Goal: Navigation & Orientation: Understand site structure

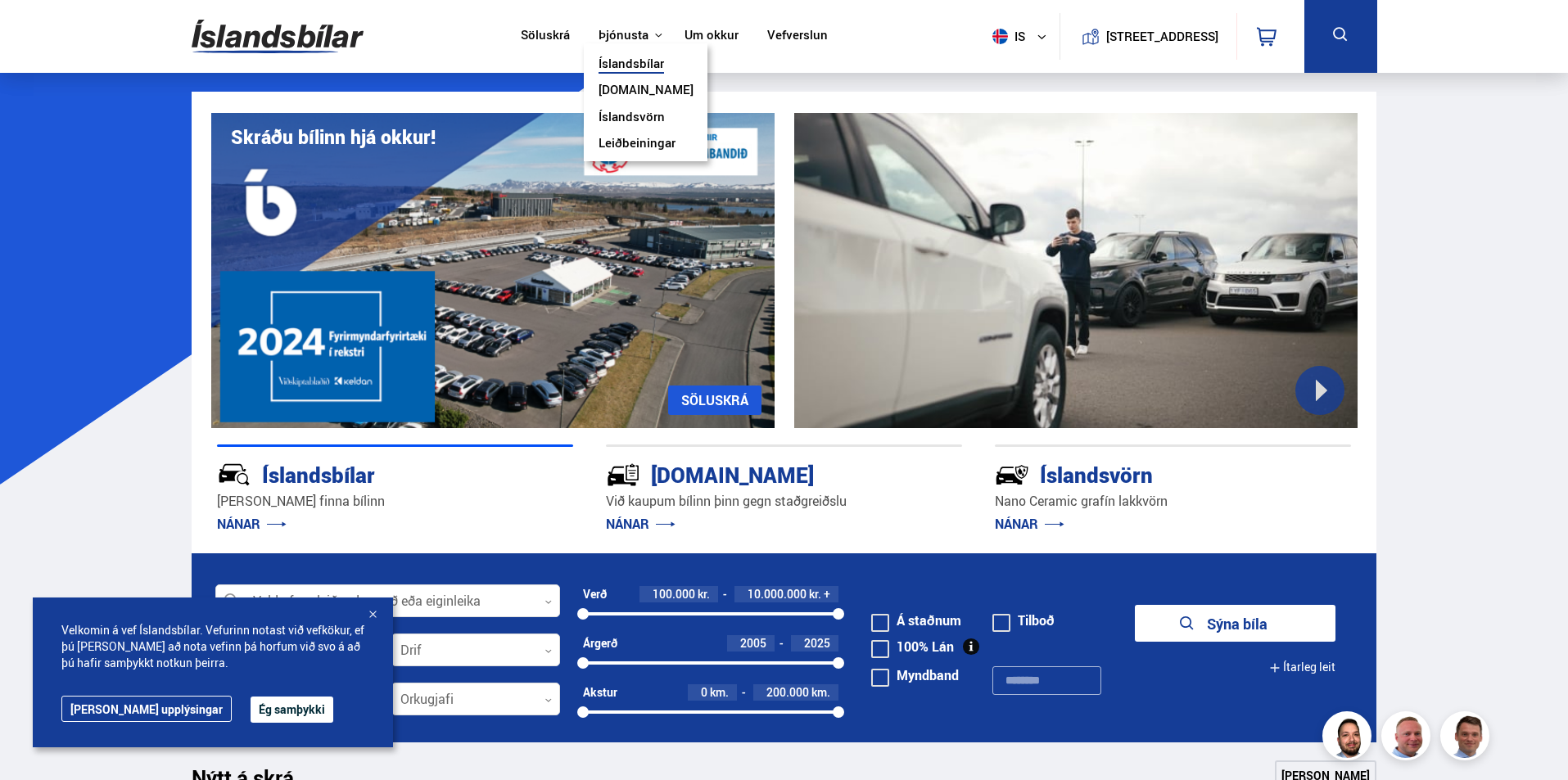
click at [630, 117] on link "Íslandsvörn" at bounding box center [632, 118] width 66 height 17
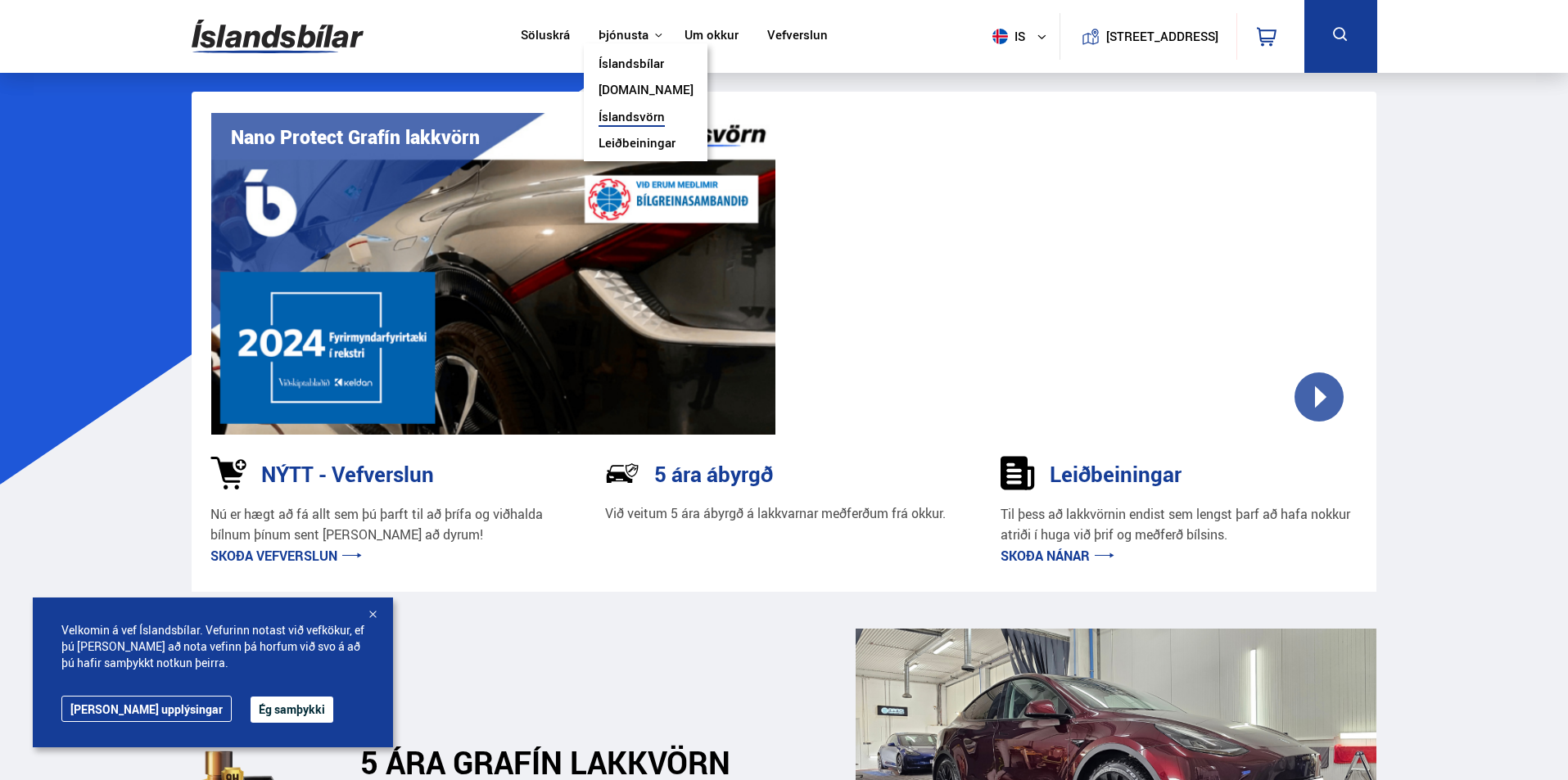
click at [651, 142] on link "Leiðbeiningar" at bounding box center [637, 145] width 77 height 17
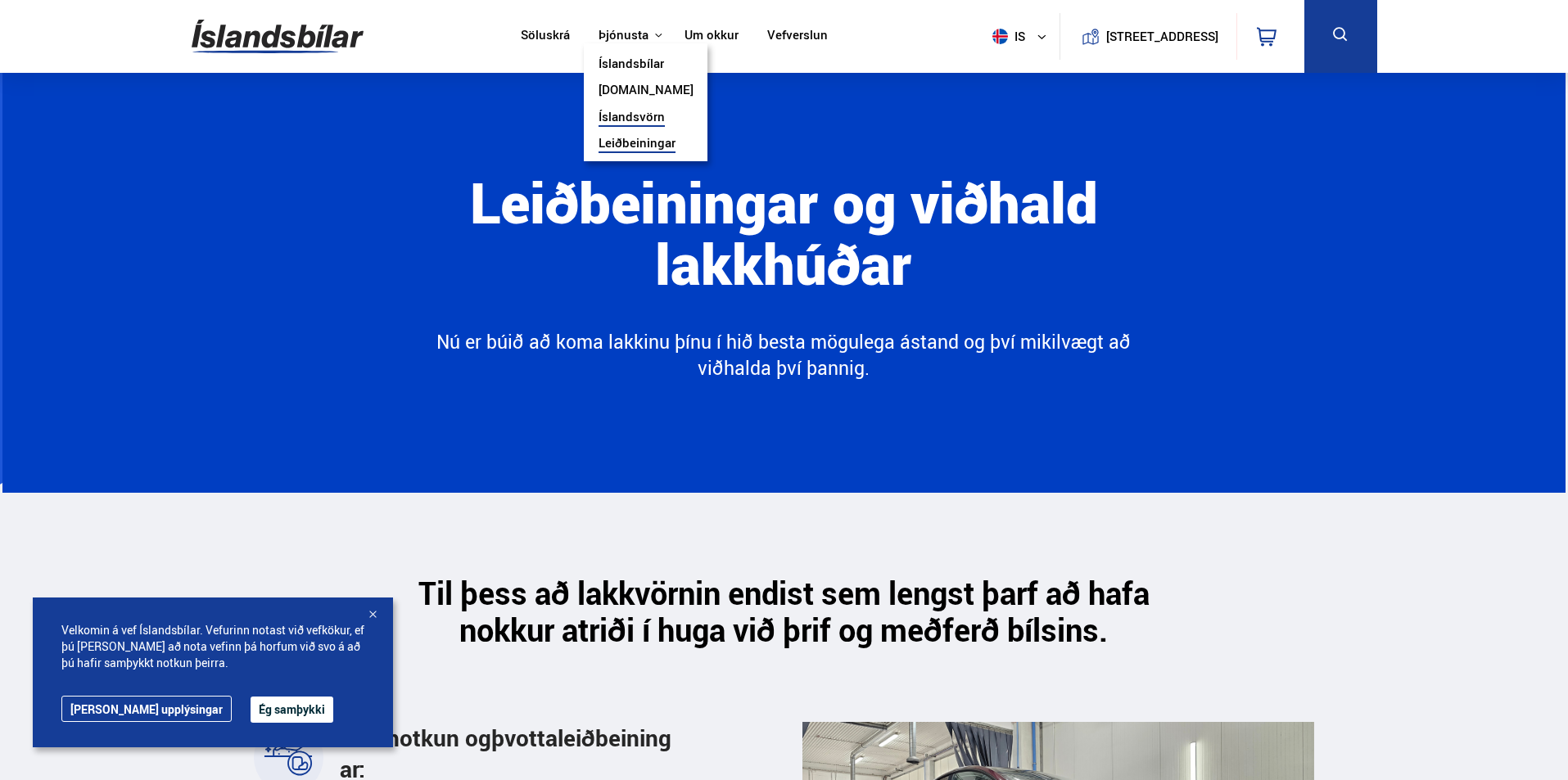
click at [633, 60] on link "Íslandsbílar" at bounding box center [632, 65] width 66 height 17
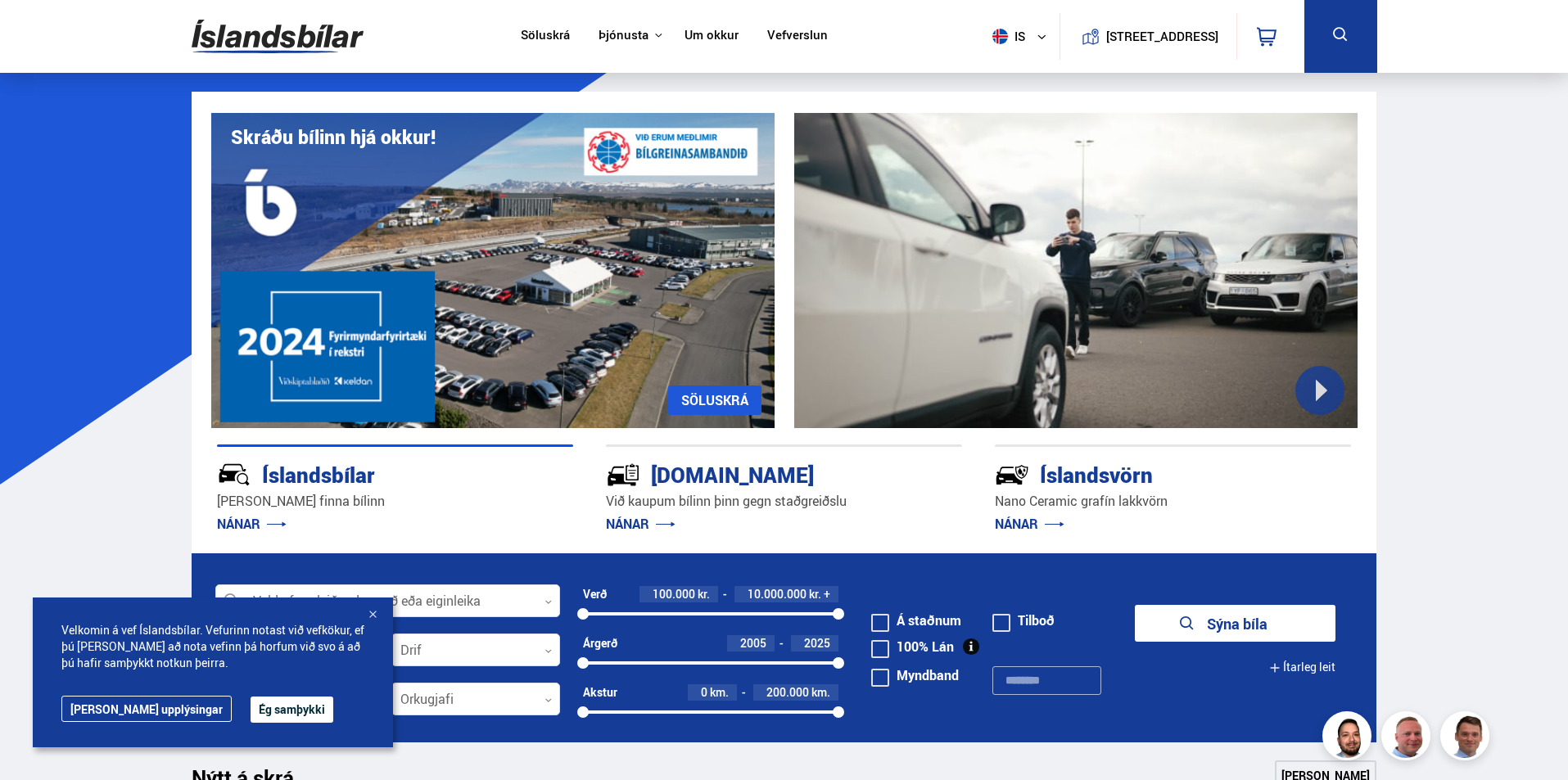
click at [716, 34] on link "Um okkur" at bounding box center [712, 37] width 54 height 17
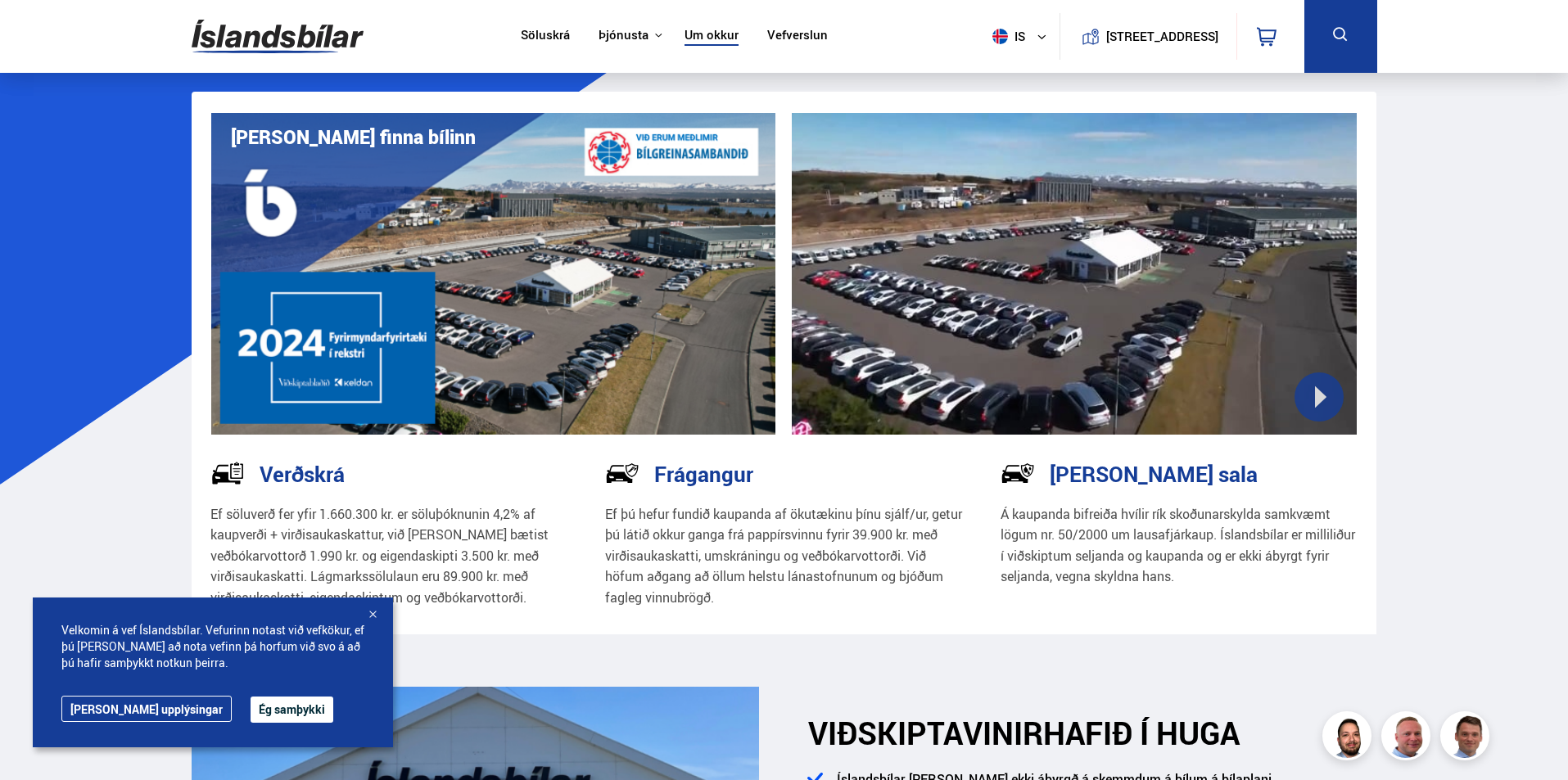
scroll to position [81, 0]
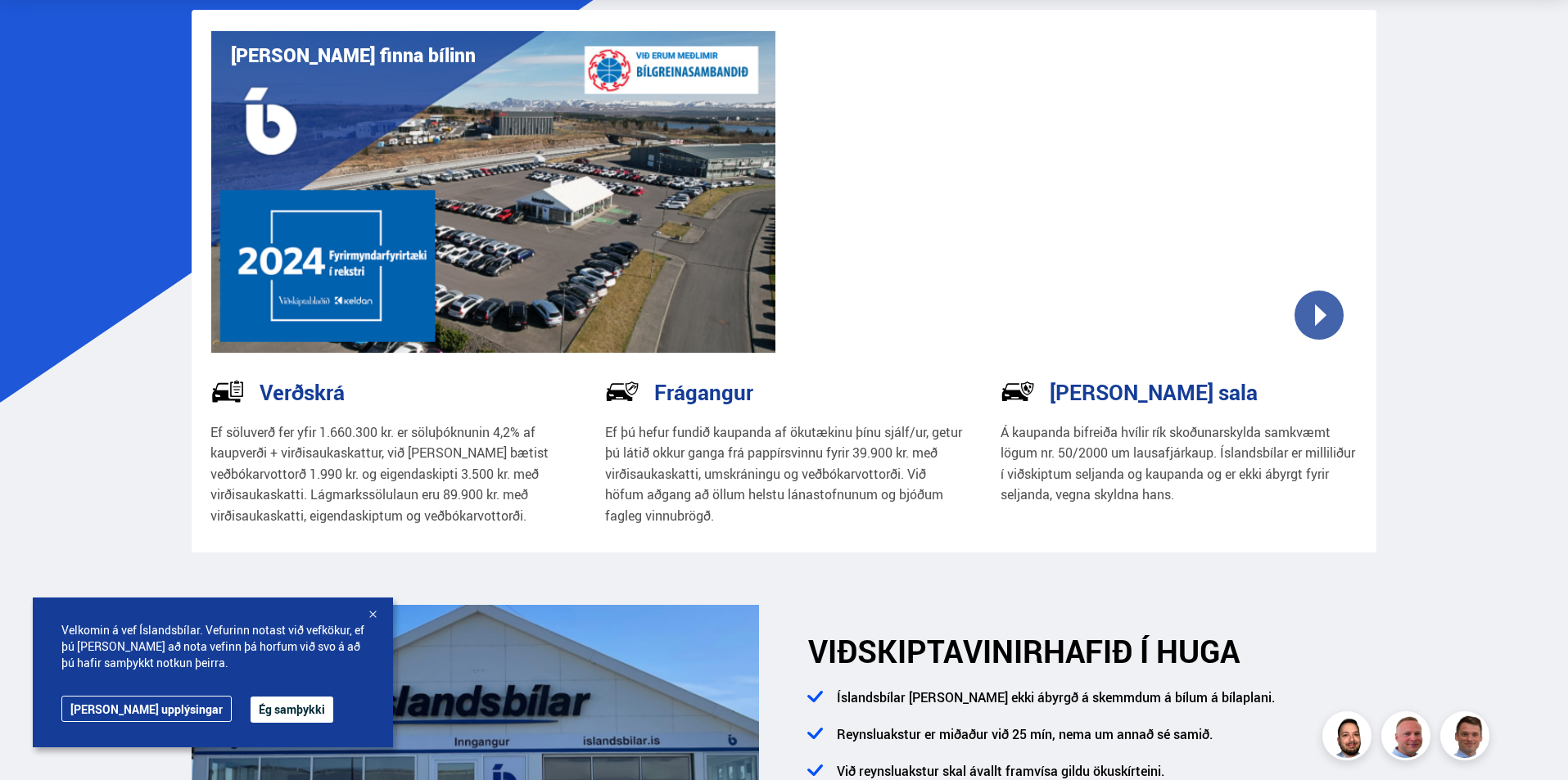
click at [372, 614] on div at bounding box center [373, 615] width 16 height 16
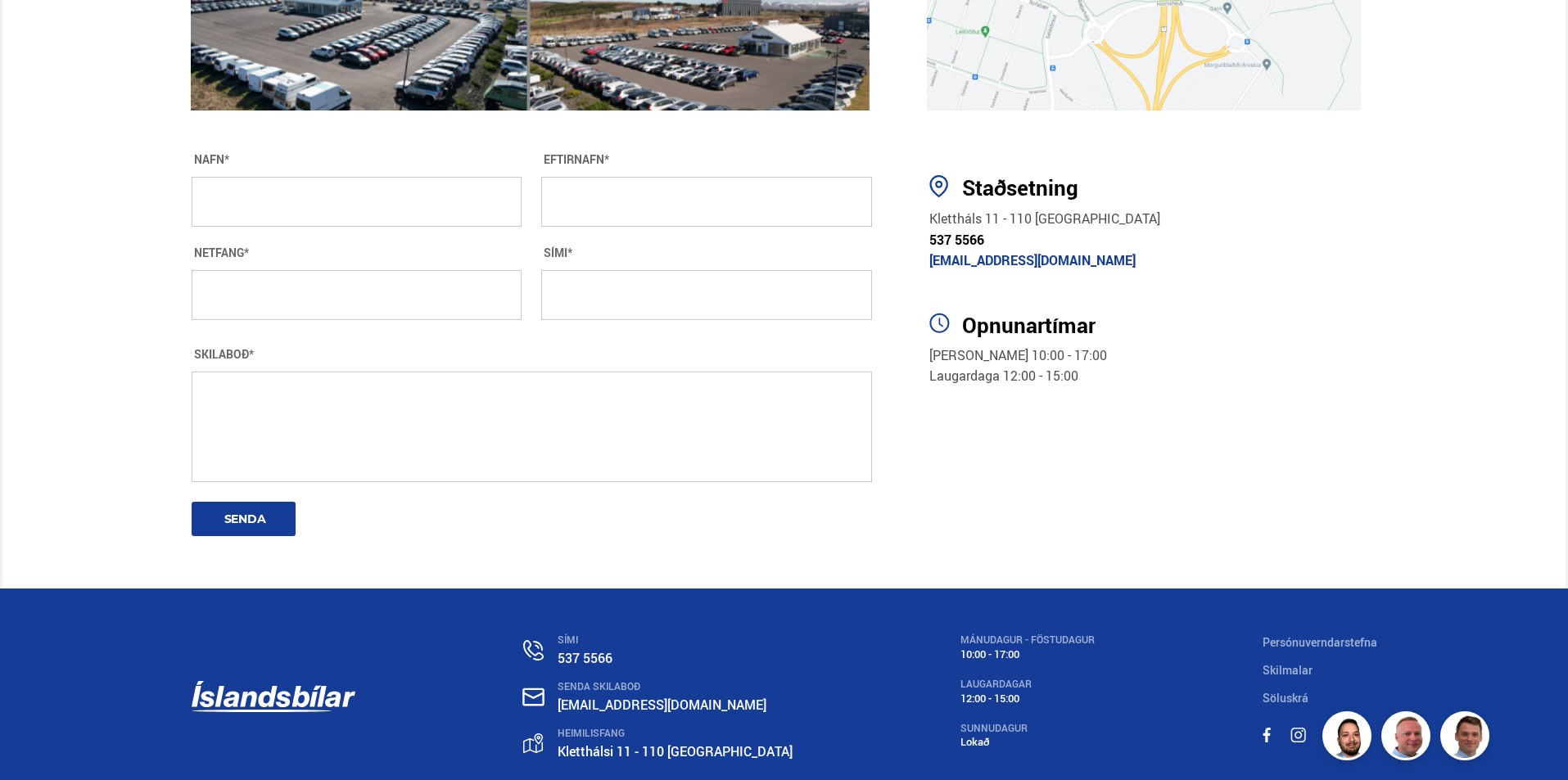
scroll to position [2958, 0]
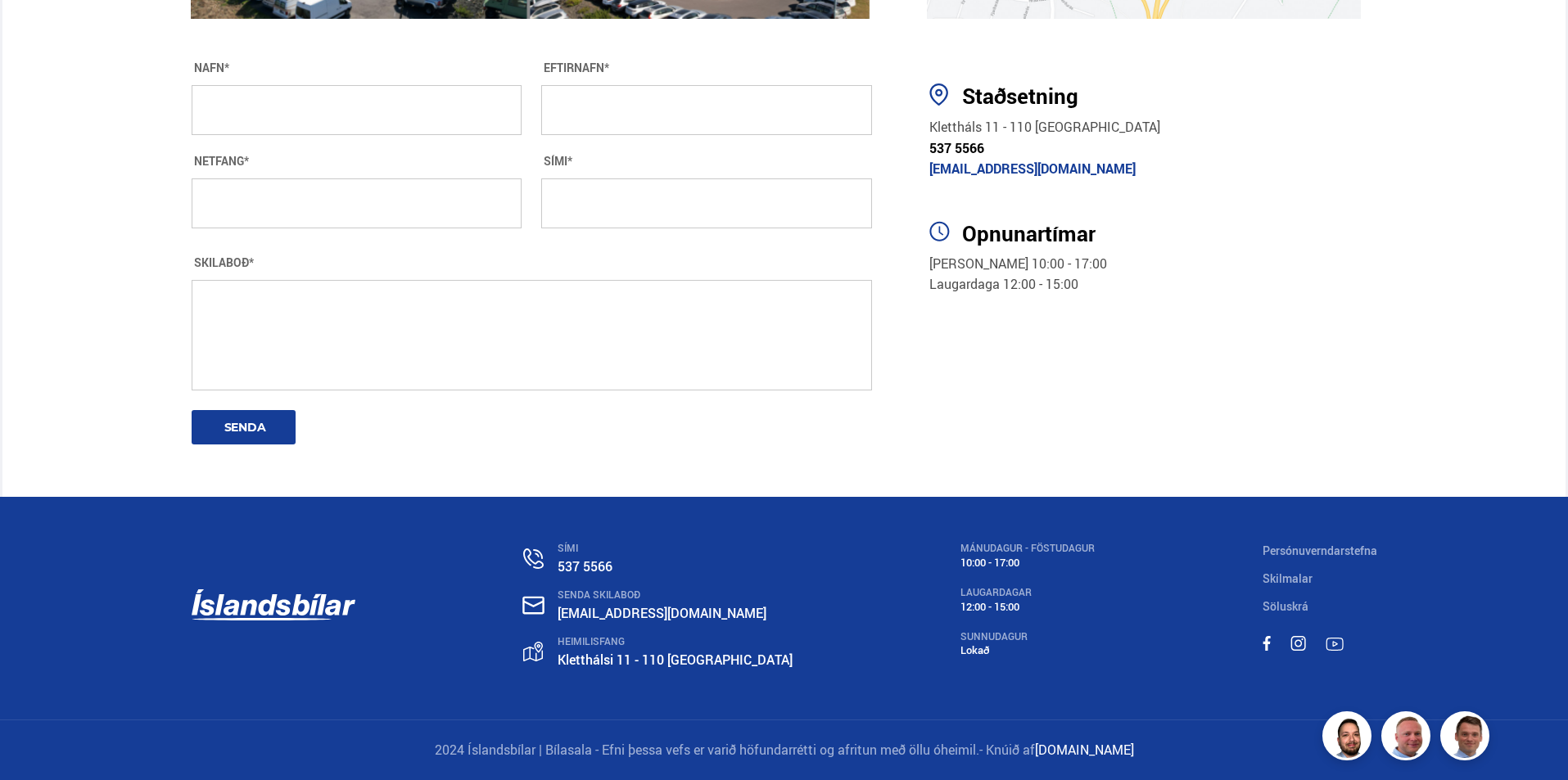
click at [1295, 578] on link "Skilmalar" at bounding box center [1287, 578] width 49 height 16
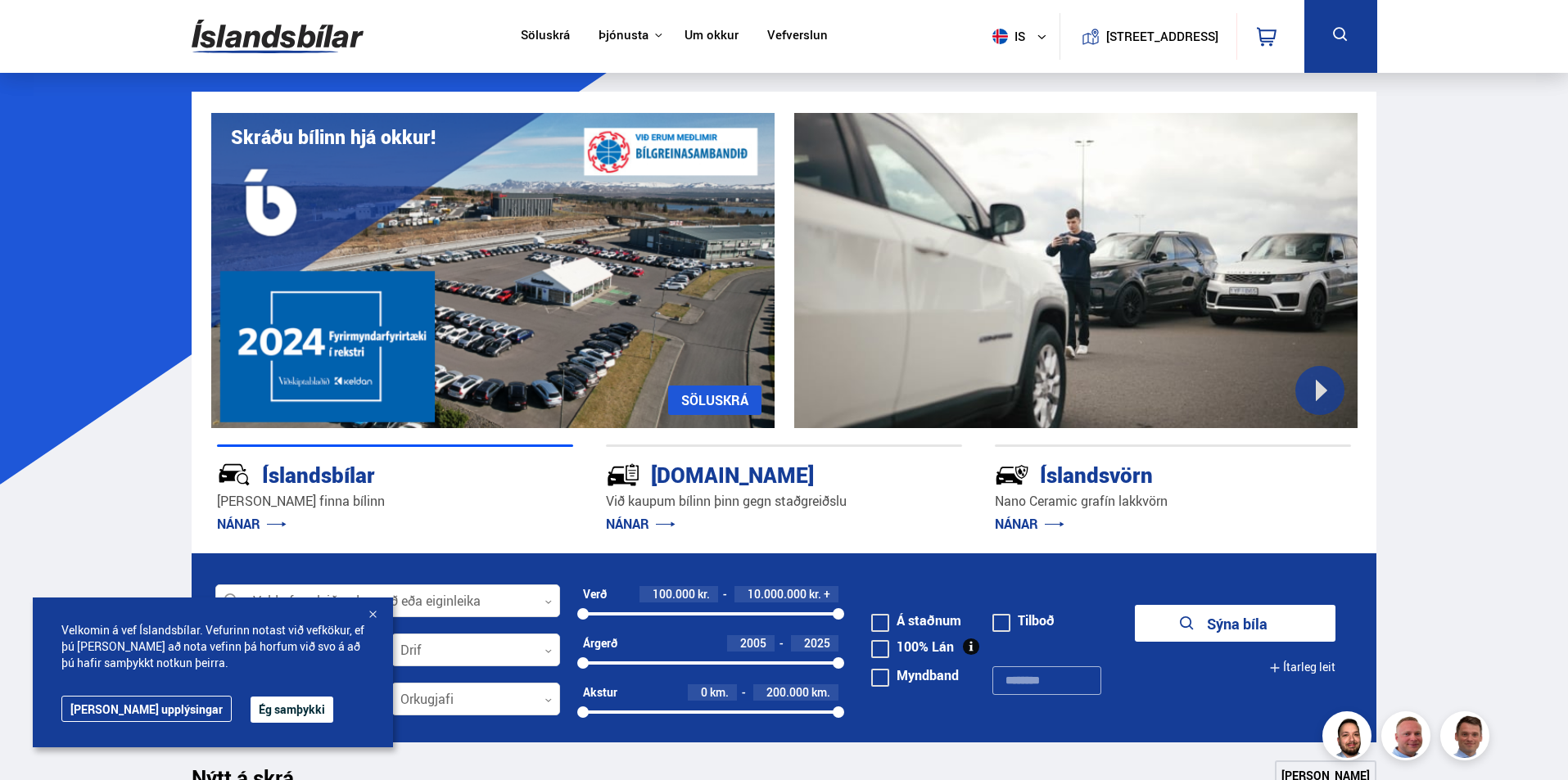
click at [710, 37] on link "Um okkur" at bounding box center [712, 37] width 54 height 17
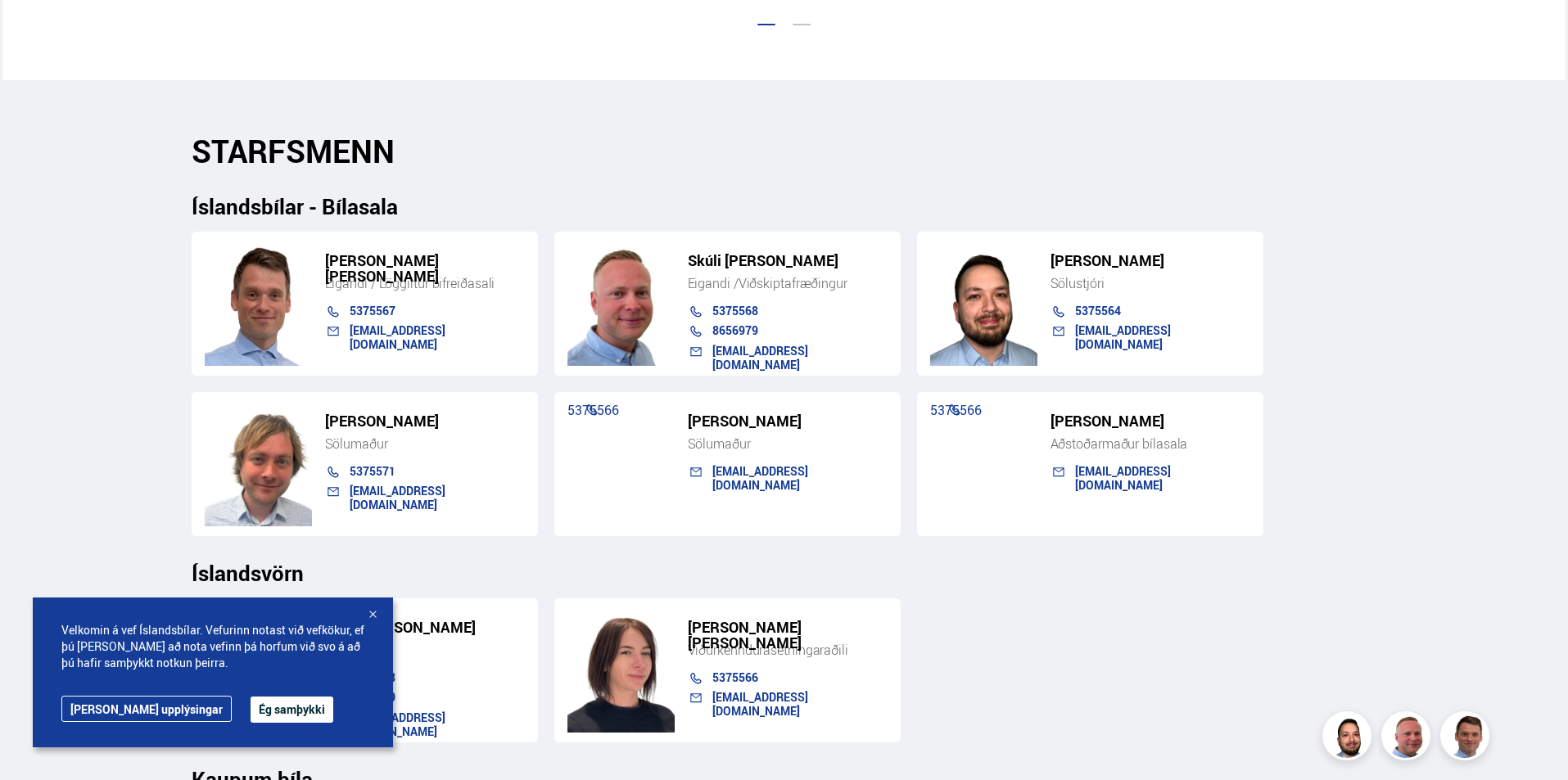
scroll to position [1638, 0]
